Goal: Navigation & Orientation: Find specific page/section

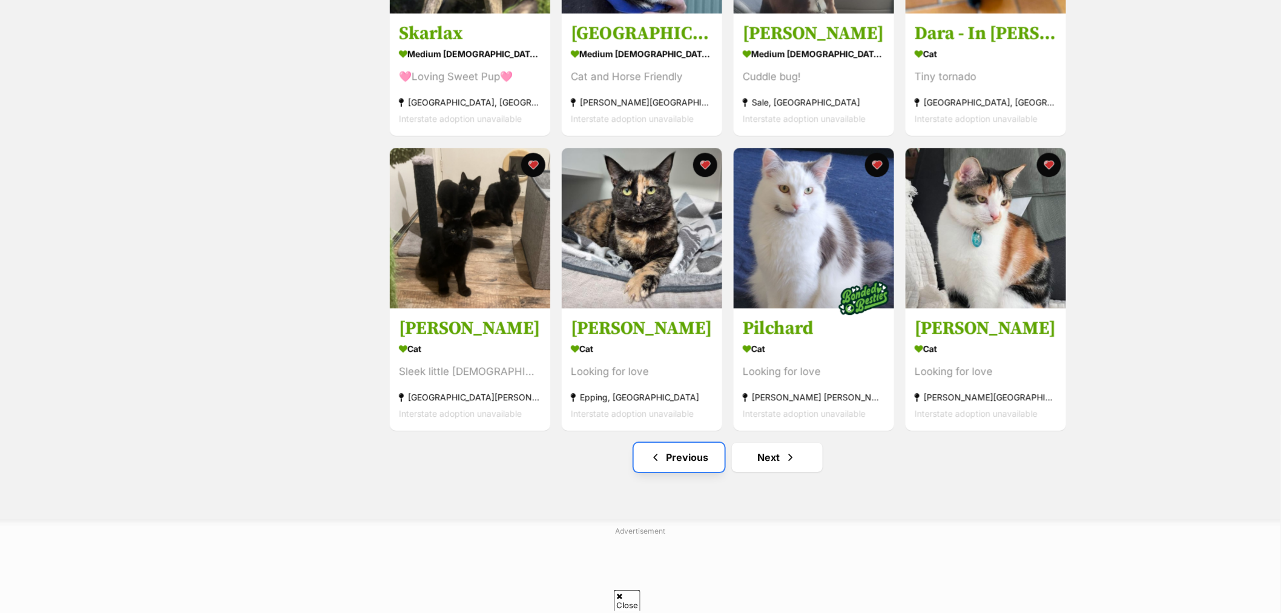
click at [680, 465] on link "Previous" at bounding box center [679, 457] width 91 height 29
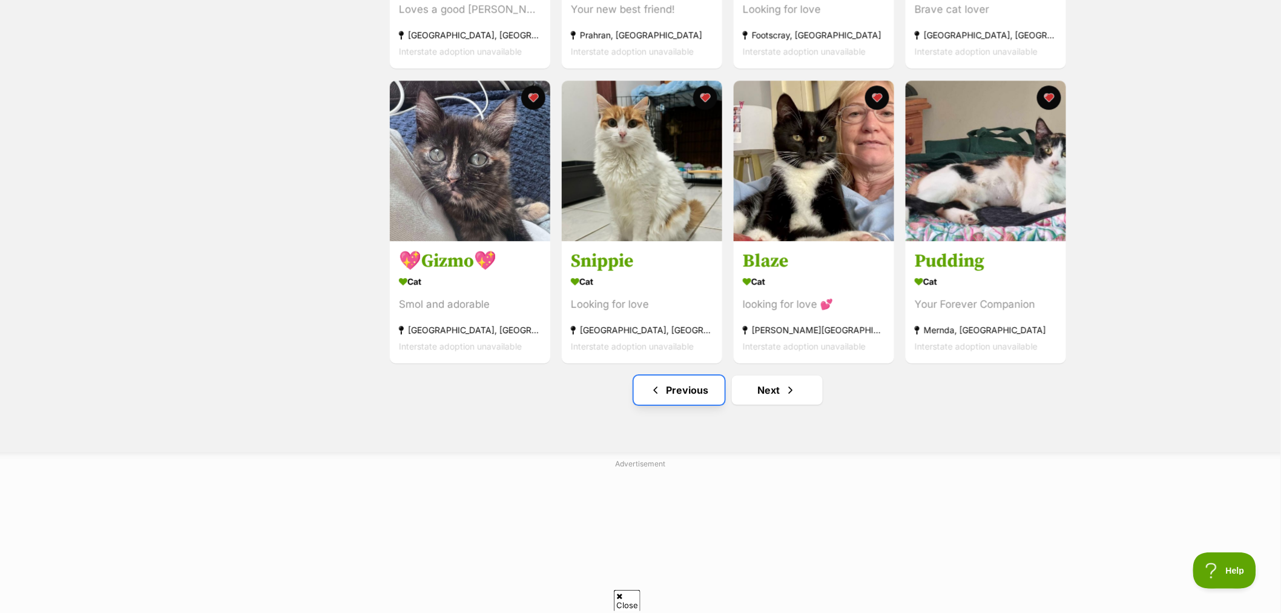
click at [699, 395] on link "Previous" at bounding box center [679, 389] width 91 height 29
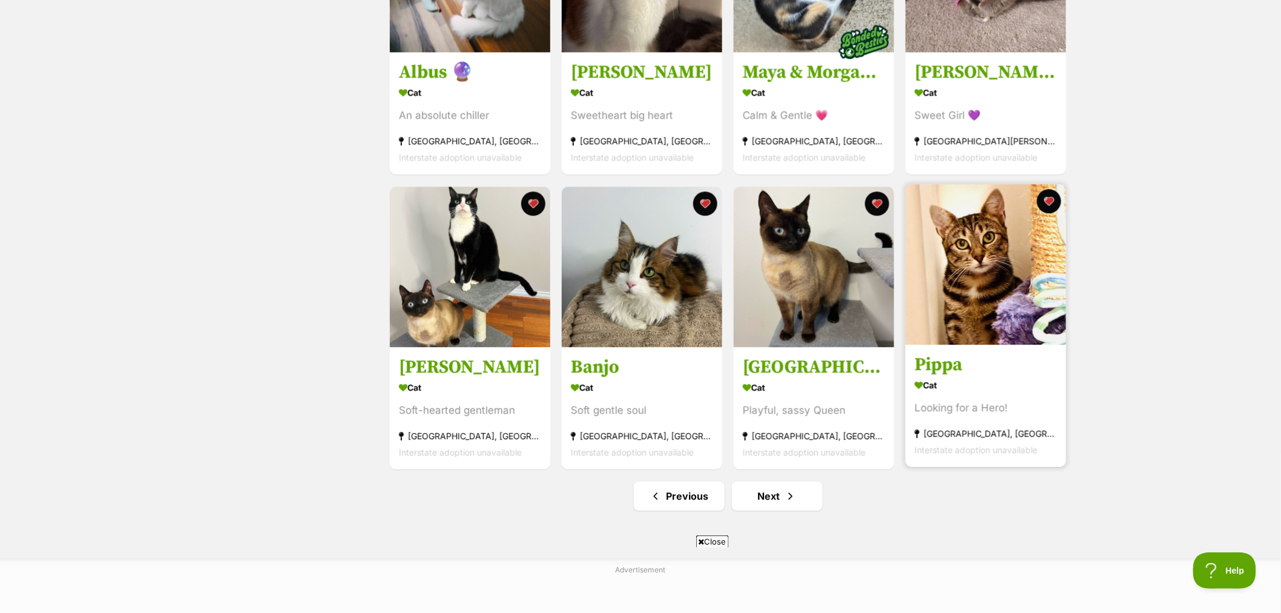
scroll to position [1345, 0]
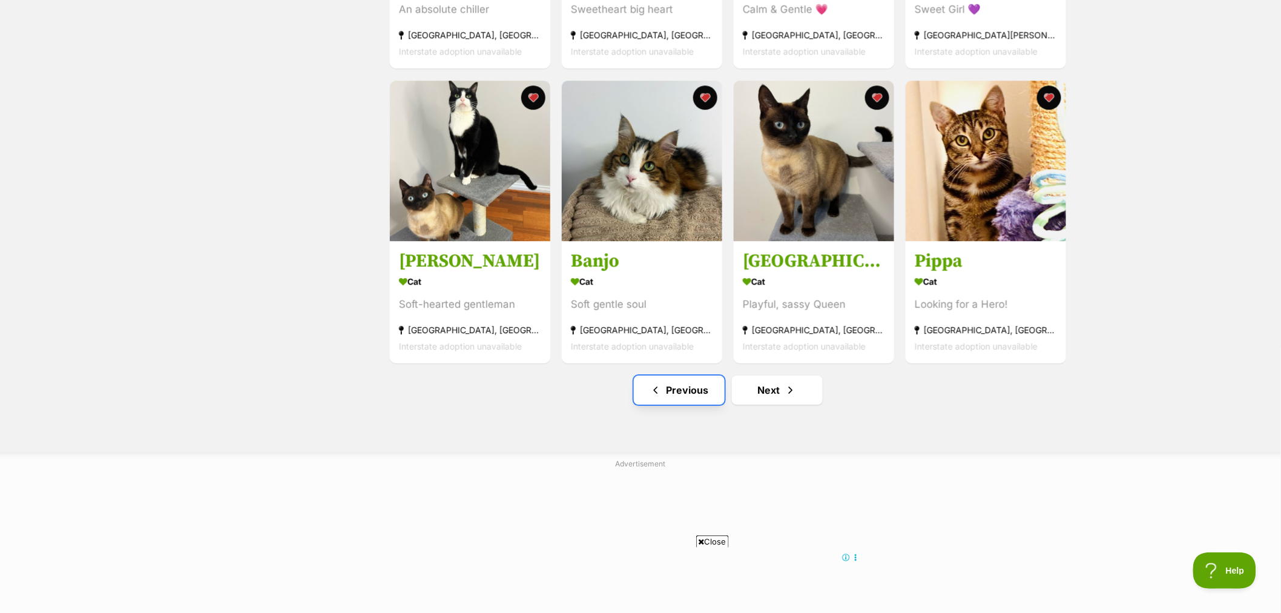
click at [688, 398] on link "Previous" at bounding box center [679, 389] width 91 height 29
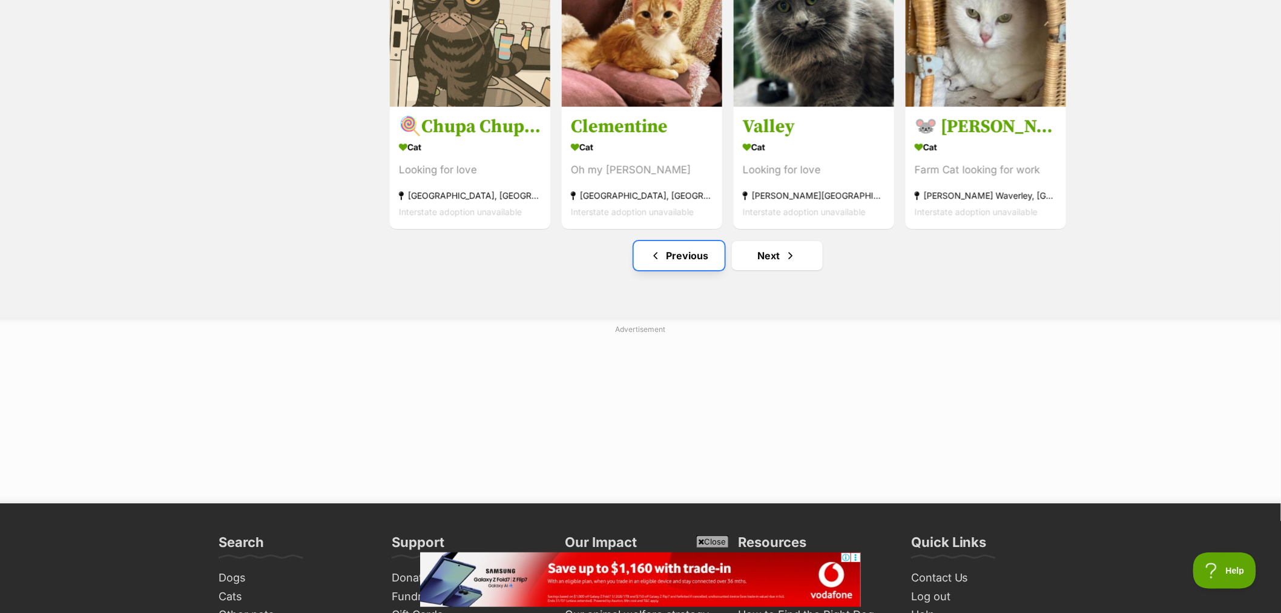
click at [657, 253] on span "Previous page" at bounding box center [656, 255] width 12 height 15
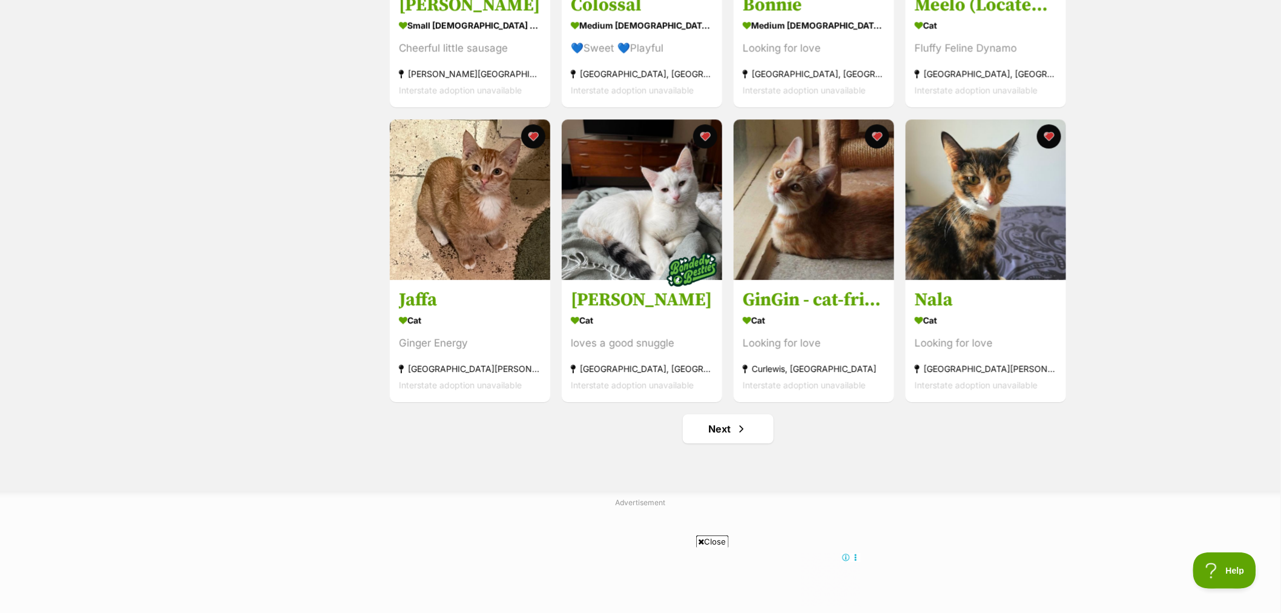
scroll to position [1480, 0]
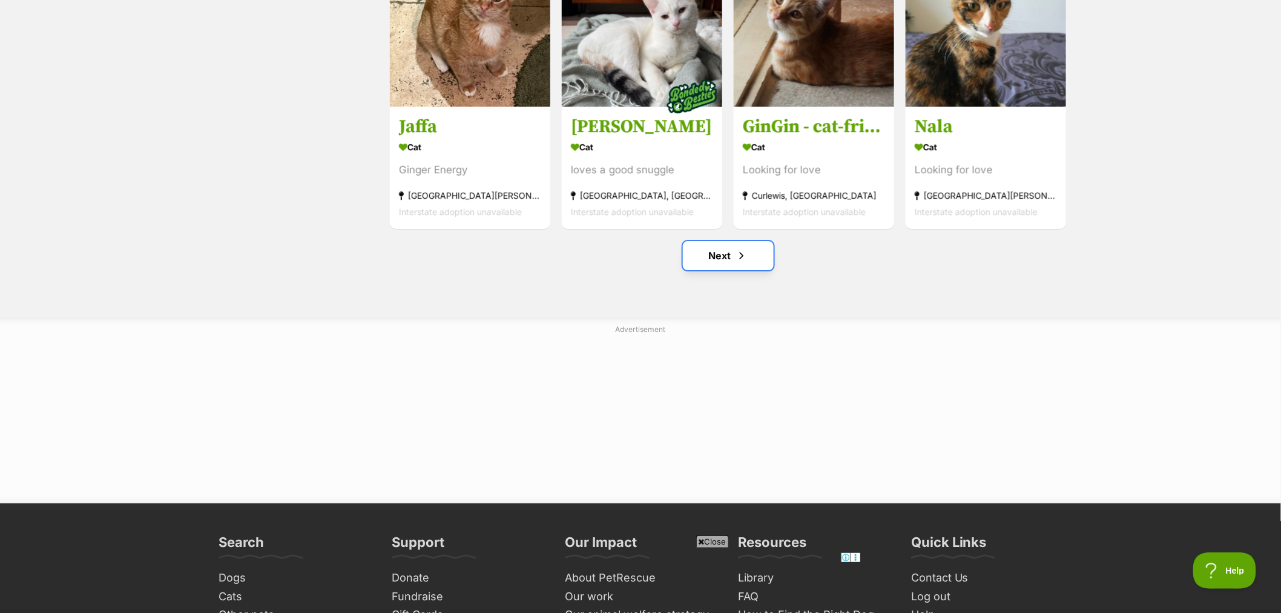
click at [722, 253] on link "Next" at bounding box center [728, 255] width 91 height 29
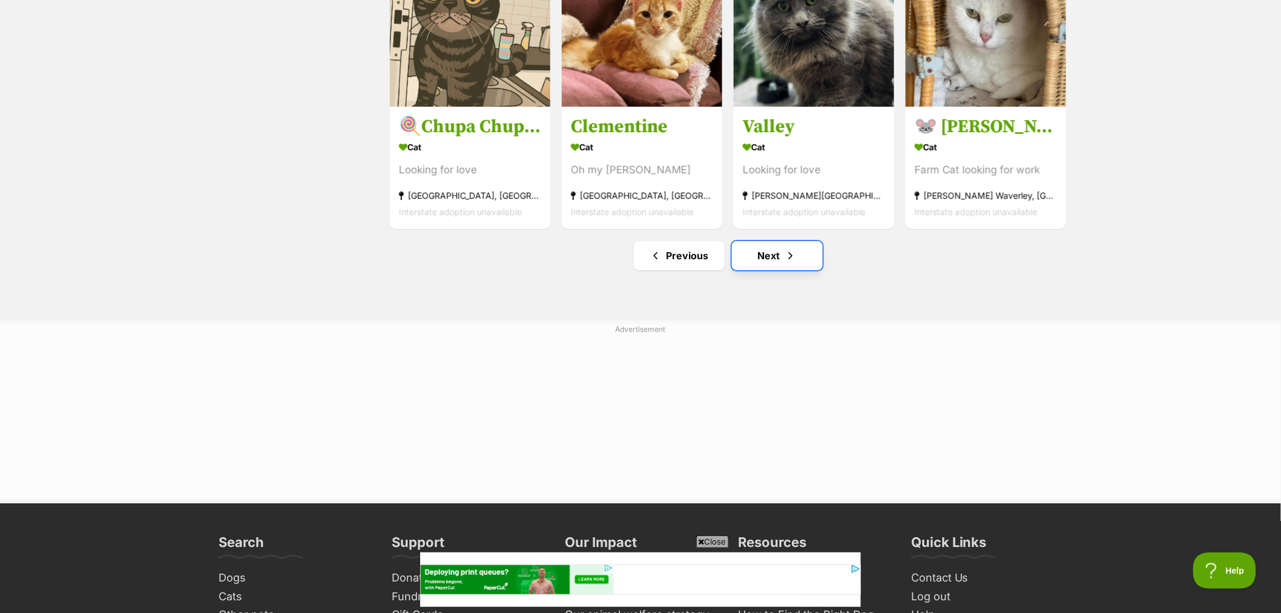
click at [783, 259] on link "Next" at bounding box center [777, 255] width 91 height 29
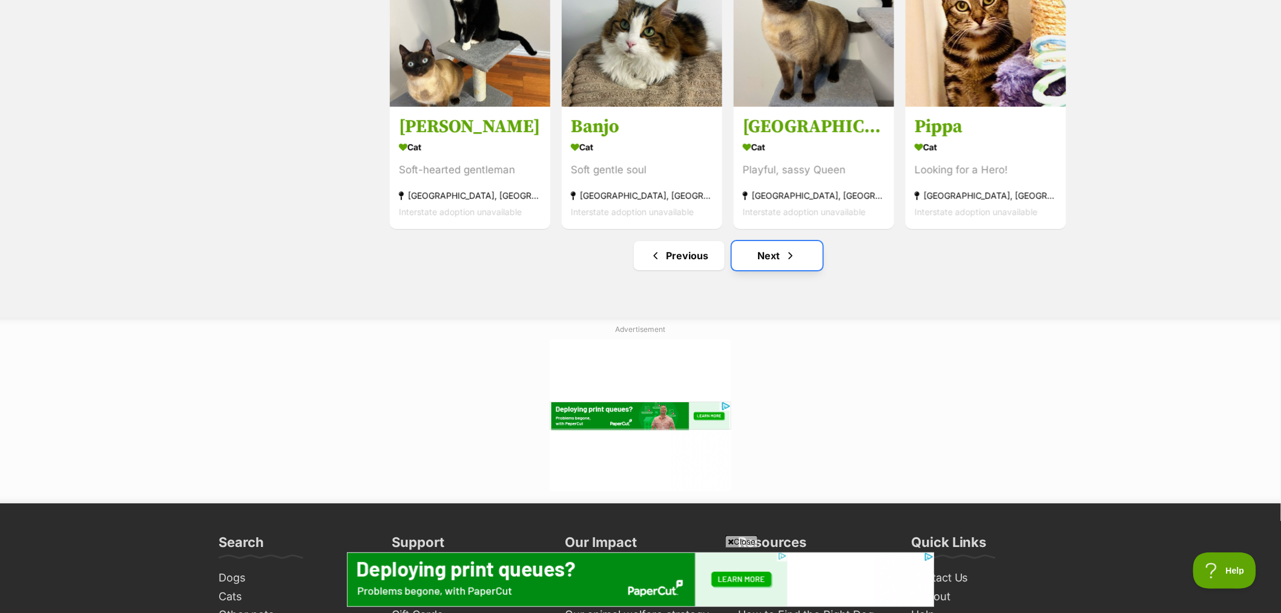
click at [748, 256] on link "Next" at bounding box center [777, 255] width 91 height 29
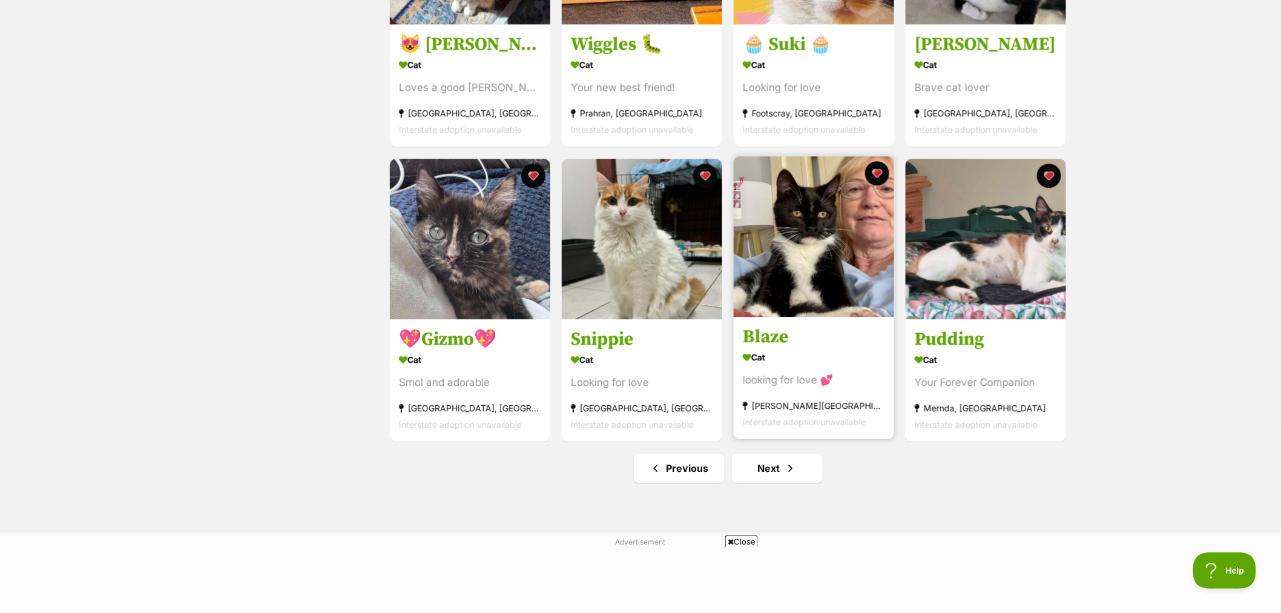
scroll to position [1278, 0]
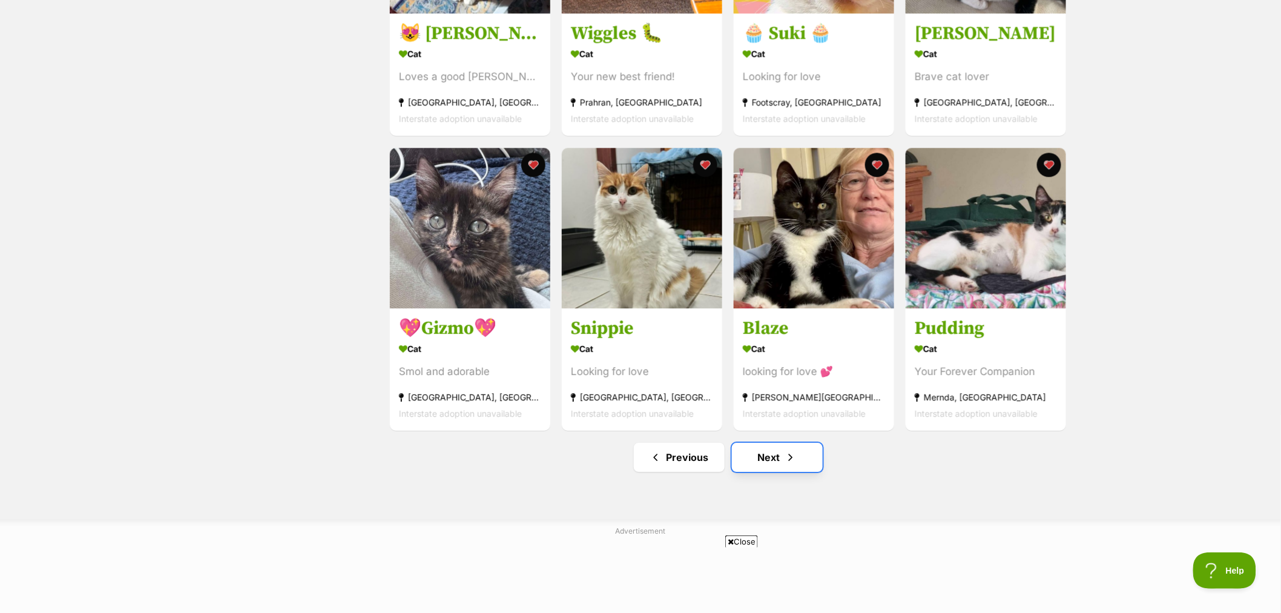
click at [766, 465] on link "Next" at bounding box center [777, 457] width 91 height 29
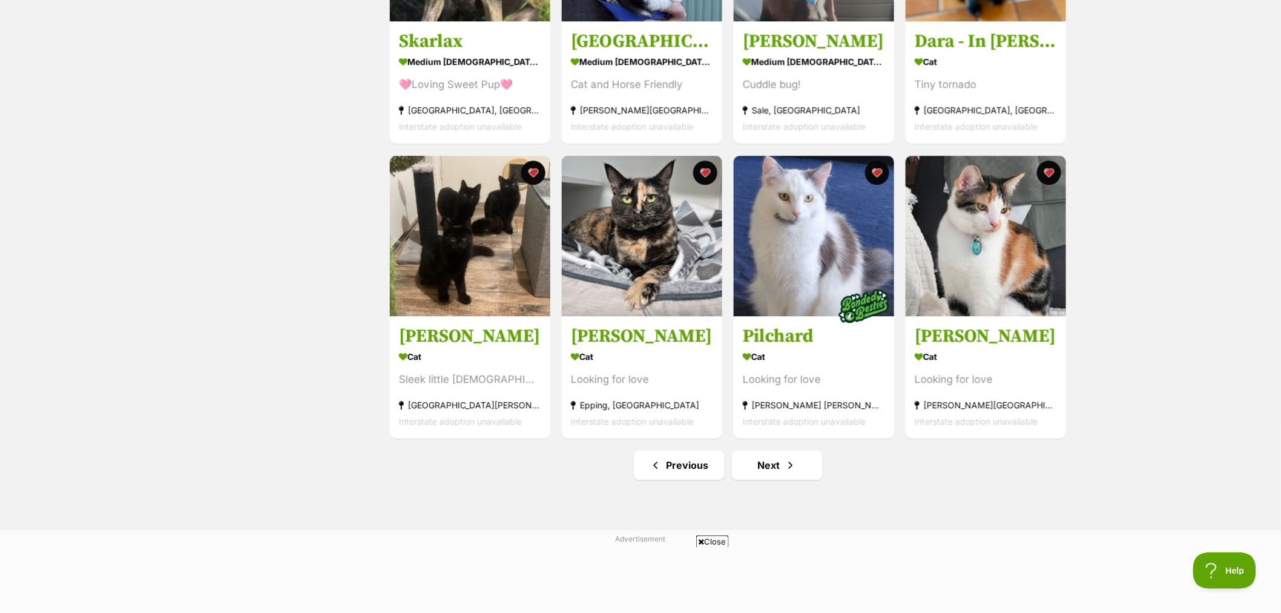
scroll to position [1278, 0]
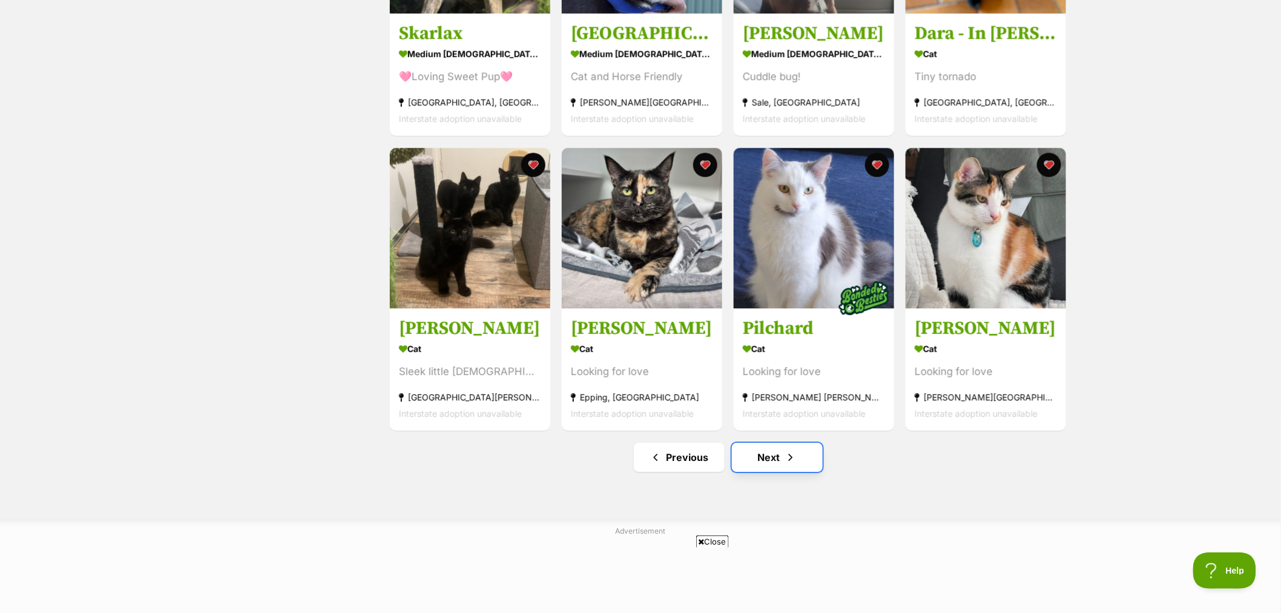
click at [799, 458] on link "Next" at bounding box center [777, 457] width 91 height 29
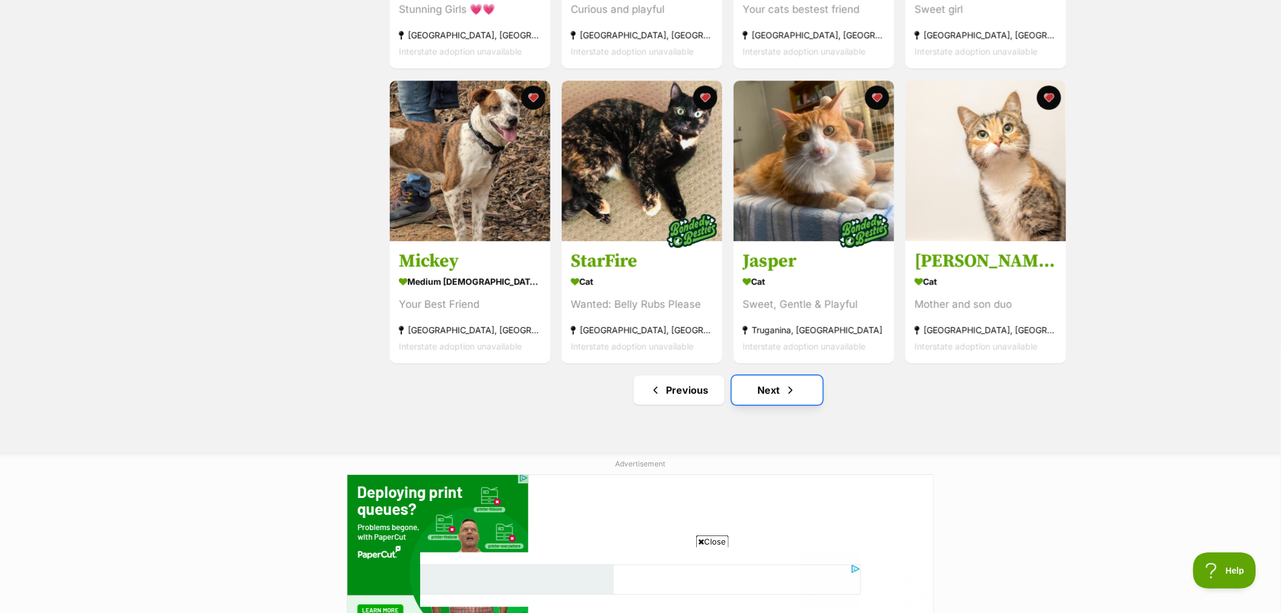
click at [777, 392] on link "Next" at bounding box center [777, 389] width 91 height 29
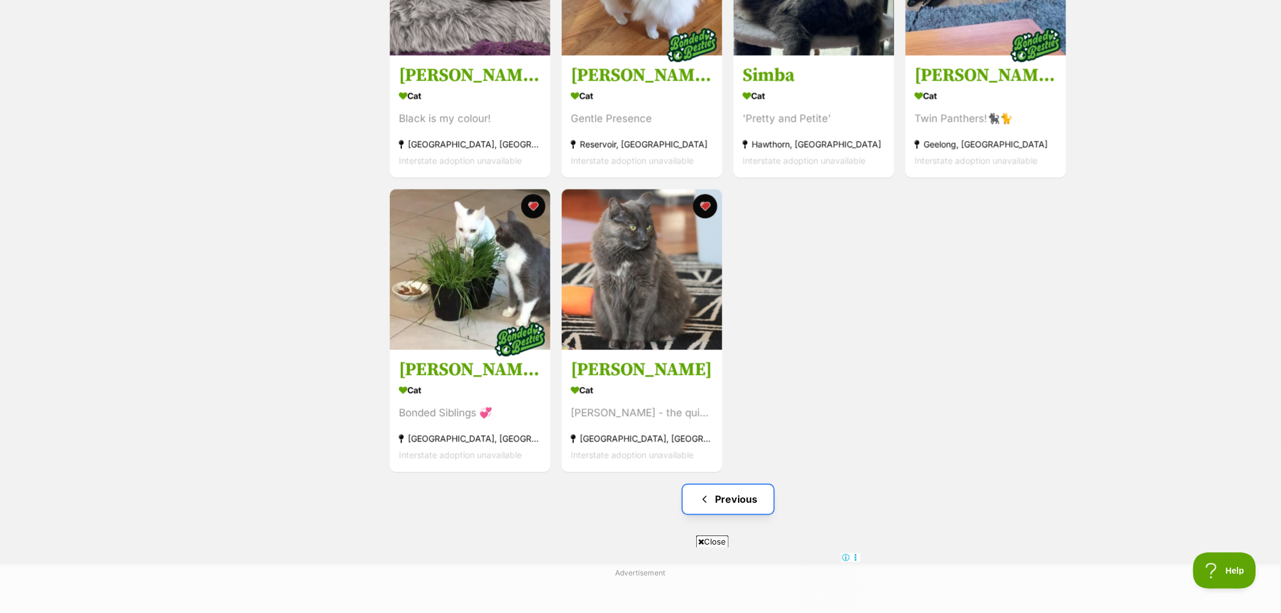
click at [734, 507] on link "Previous" at bounding box center [728, 499] width 91 height 29
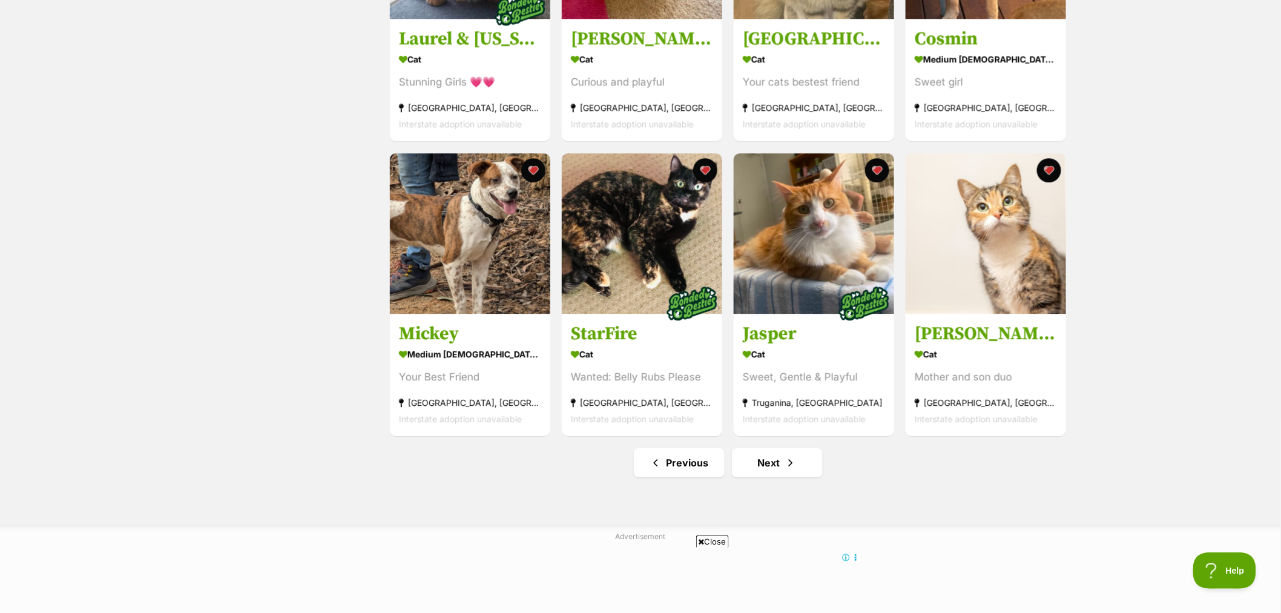
scroll to position [1278, 0]
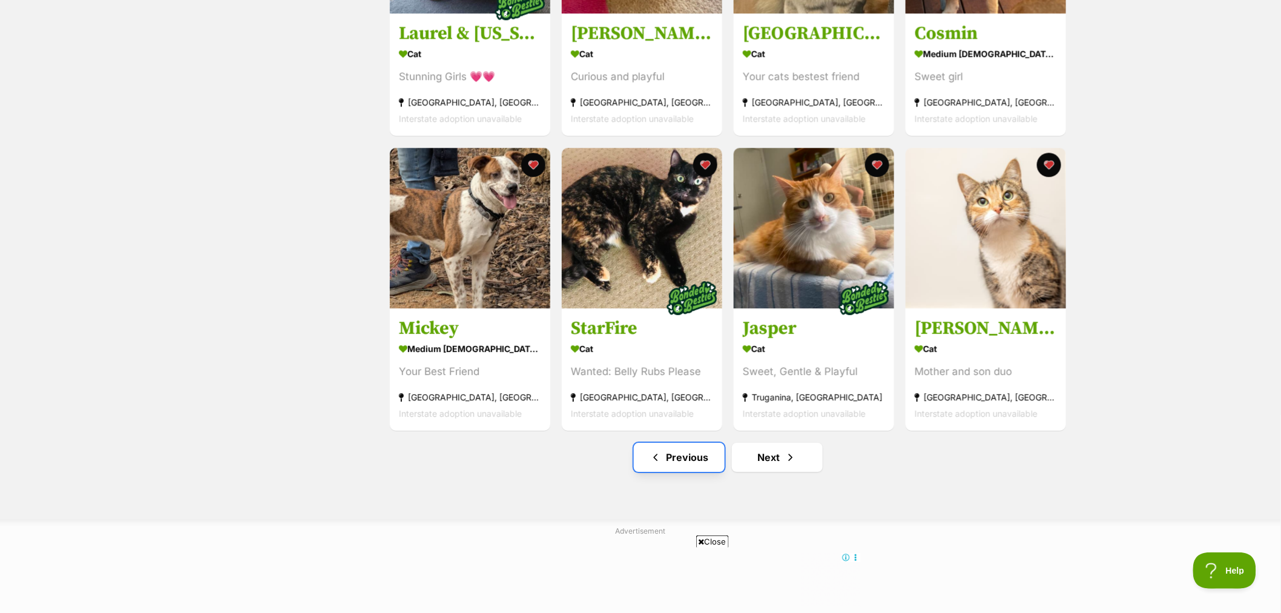
click at [698, 461] on link "Previous" at bounding box center [679, 457] width 91 height 29
